Goal: Check status: Check status

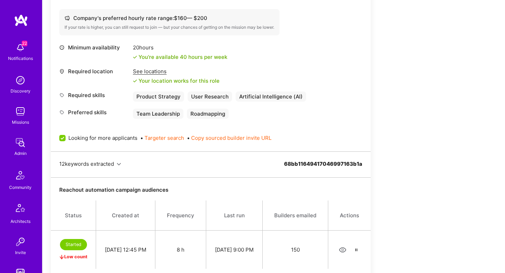
scroll to position [425, 0]
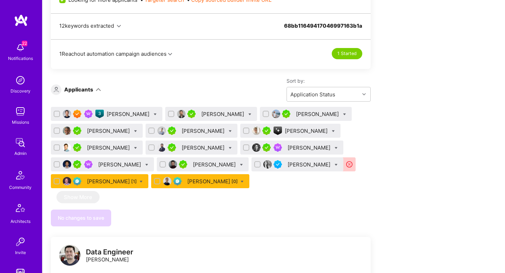
scroll to position [417, 0]
click at [168, 55] on button "1 Reachout automation campaign audiences" at bounding box center [115, 53] width 113 height 7
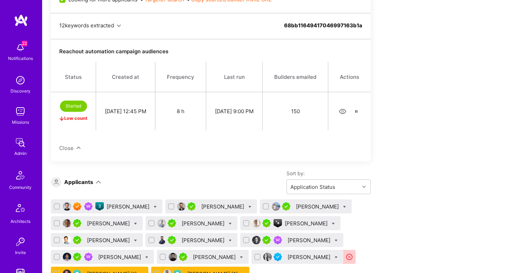
click at [343, 111] on icon "button" at bounding box center [343, 112] width 8 height 8
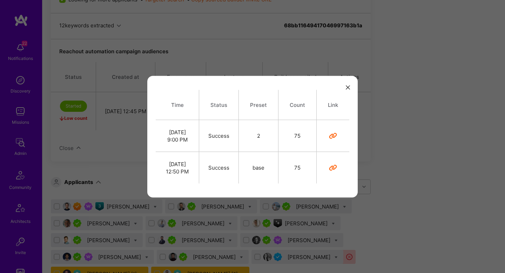
click at [402, 135] on div "Time Status Preset Count Link Sep 08, 9:00 PM Success 2 75 Sep 08, 12:50 PM Suc…" at bounding box center [252, 136] width 505 height 273
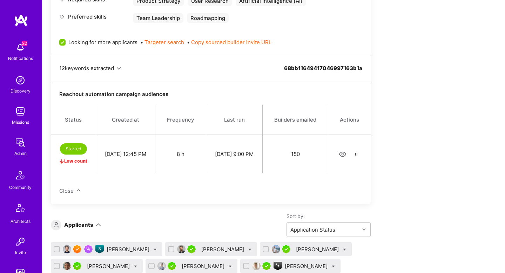
scroll to position [378, 0]
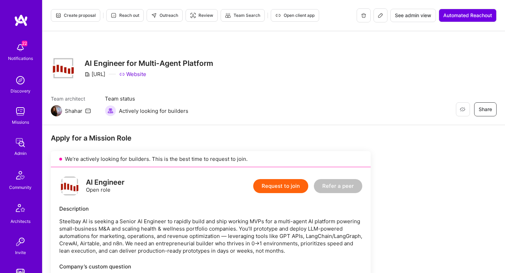
scroll to position [393, 0]
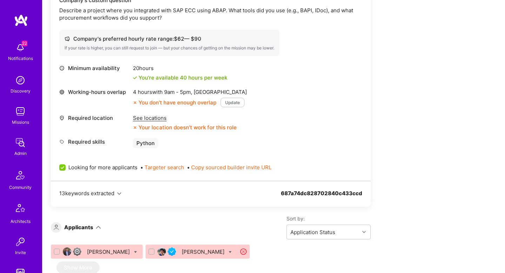
scroll to position [321, 0]
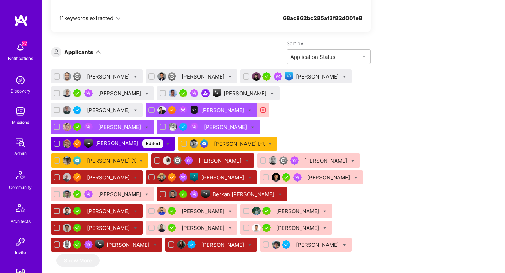
scroll to position [437, 0]
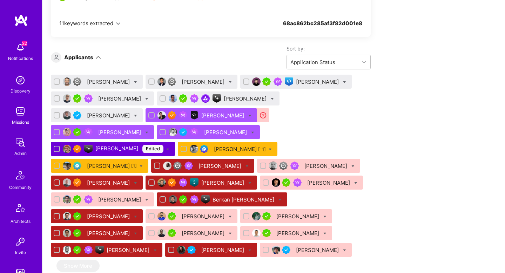
click at [214, 151] on div "Ricardo Ocampo [-1]" at bounding box center [240, 149] width 52 height 7
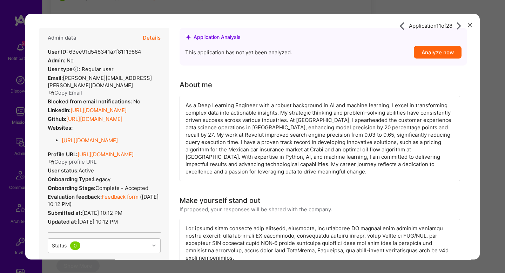
click at [495, 115] on div "Application 11 of 28 Admin data Details User ID: 63ee91d548341a7f81119884 Admin…" at bounding box center [252, 136] width 505 height 273
